Goal: Find specific page/section: Find specific page/section

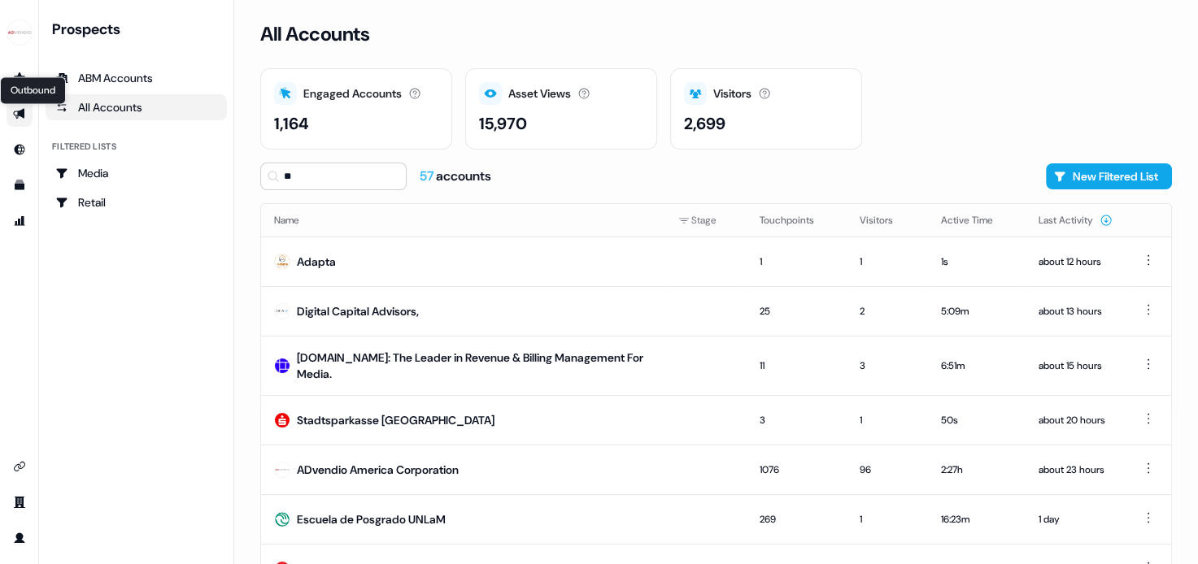
click at [20, 115] on icon "Go to outbound experience" at bounding box center [18, 114] width 11 height 11
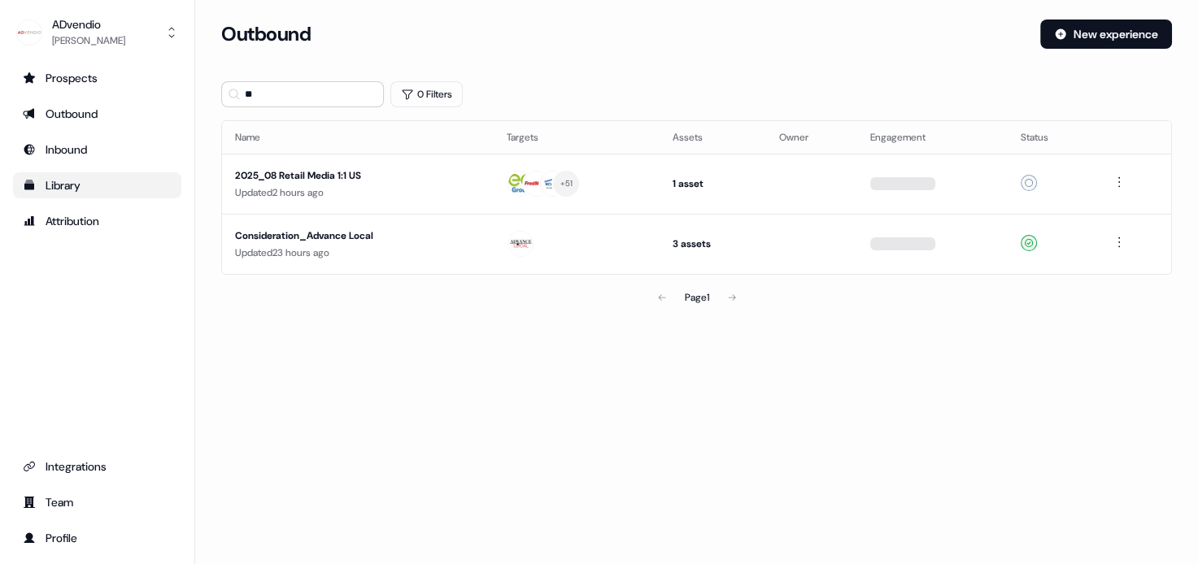
click at [52, 185] on div "Library" at bounding box center [97, 185] width 149 height 16
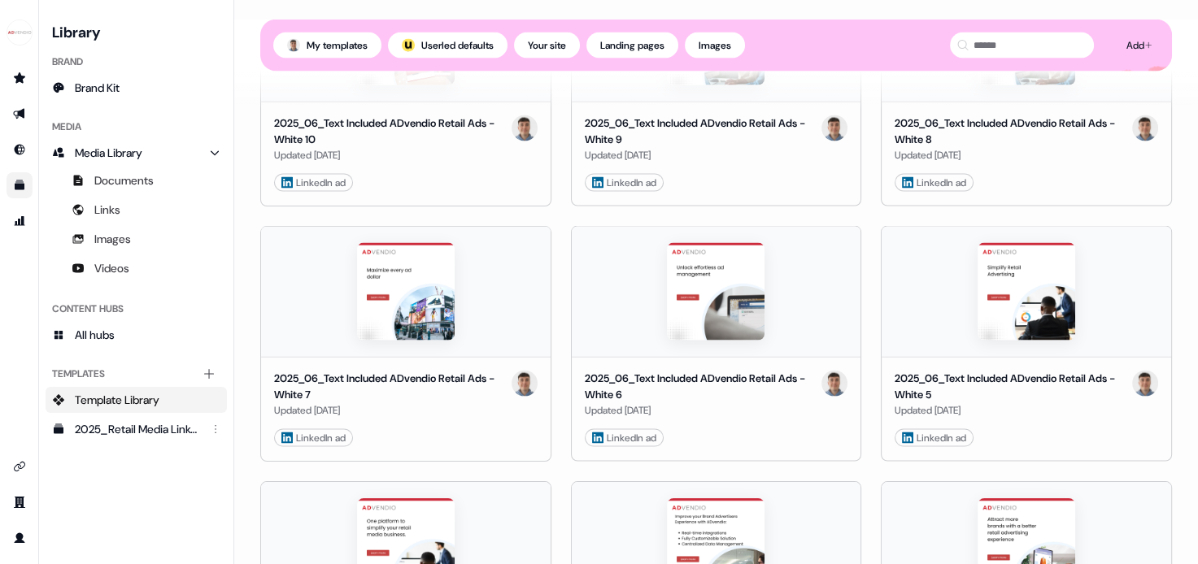
scroll to position [3124, 0]
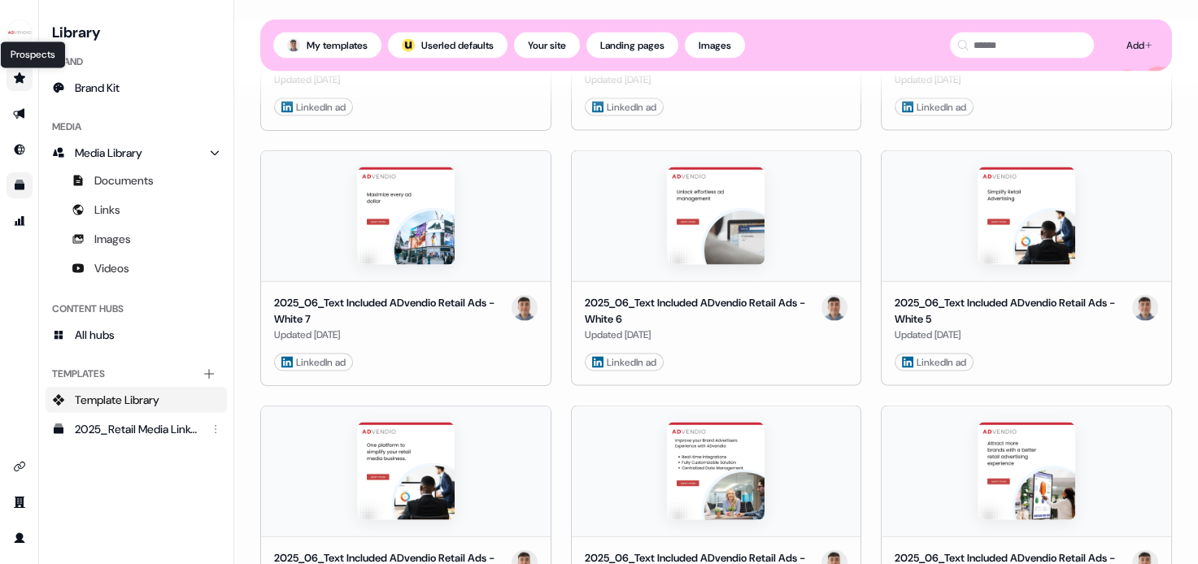
click at [18, 74] on icon "Go to prospects" at bounding box center [19, 78] width 13 height 13
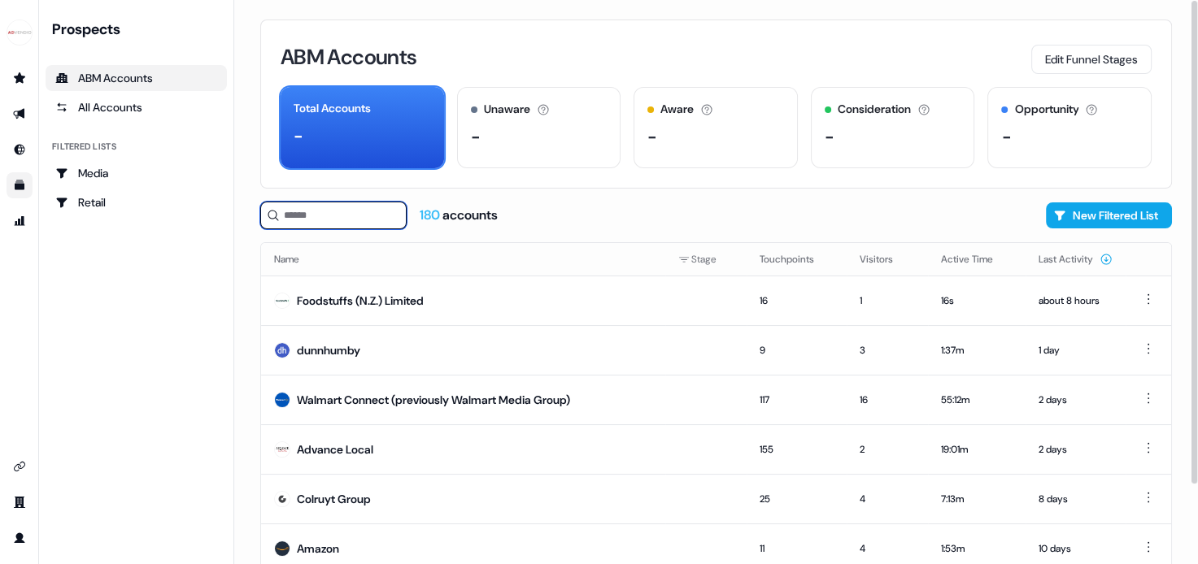
click at [313, 219] on input at bounding box center [333, 216] width 146 height 28
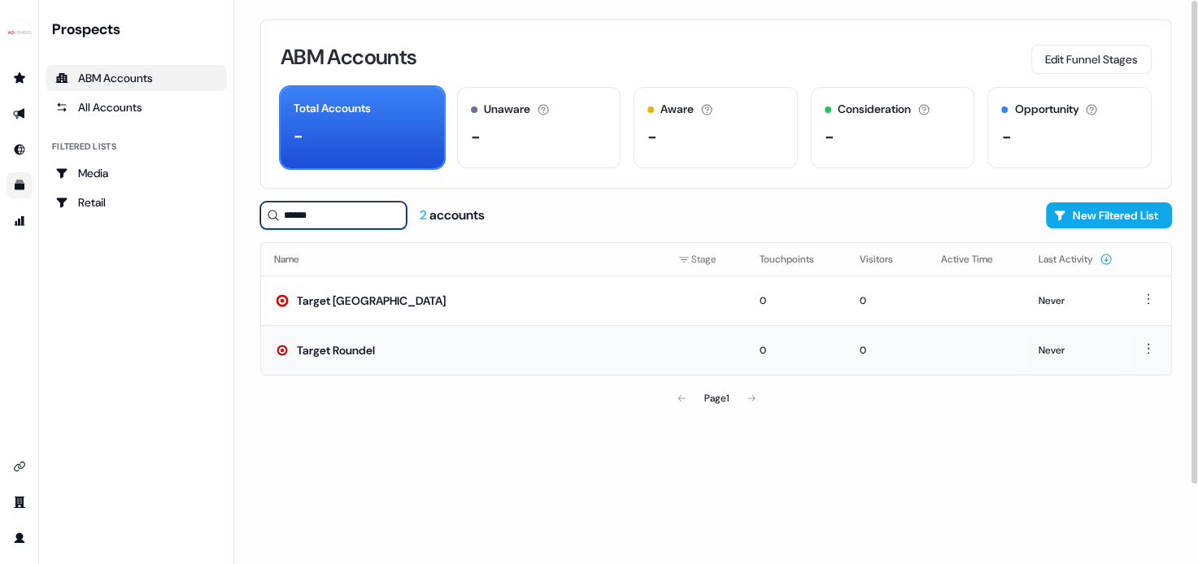
type input "******"
click at [324, 354] on div "Target Roundel" at bounding box center [336, 350] width 78 height 16
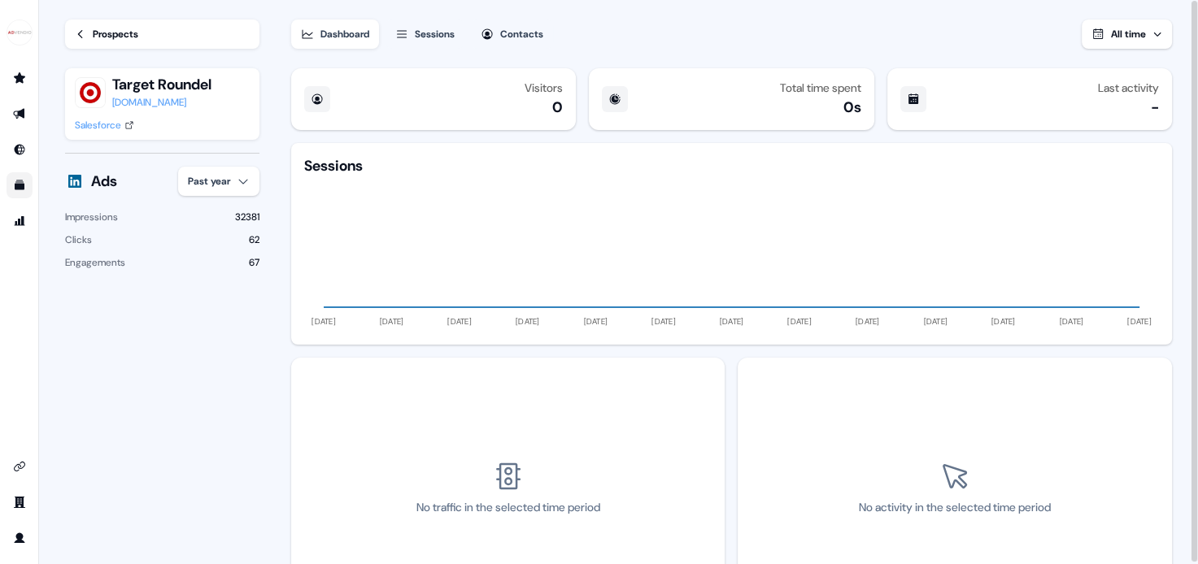
click at [98, 28] on div "Prospects" at bounding box center [116, 34] width 46 height 16
